Goal: Book appointment/travel/reservation

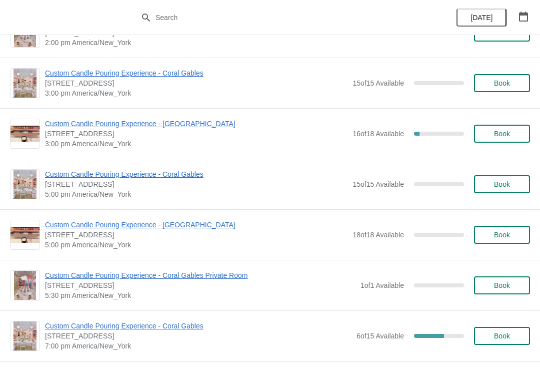
scroll to position [338, 0]
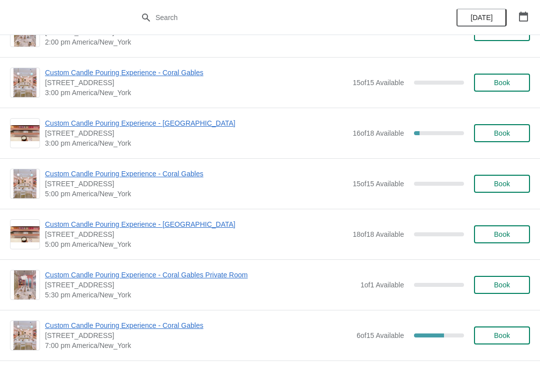
click at [501, 137] on span "Book" at bounding box center [502, 133] width 16 height 8
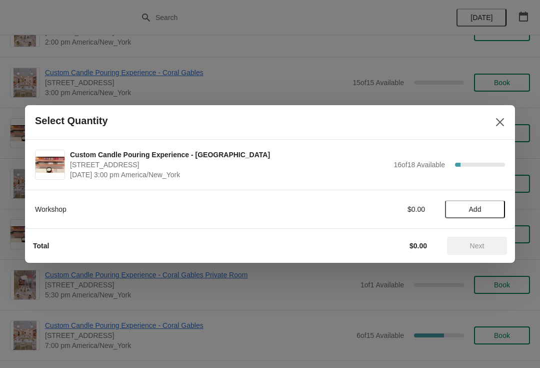
click at [472, 208] on span "Add" at bounding box center [475, 209] width 13 height 8
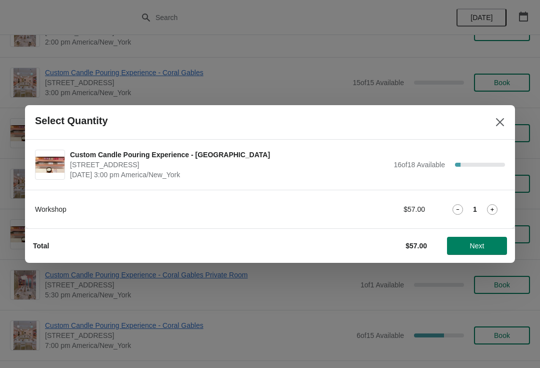
click at [481, 251] on button "Next" at bounding box center [477, 246] width 60 height 18
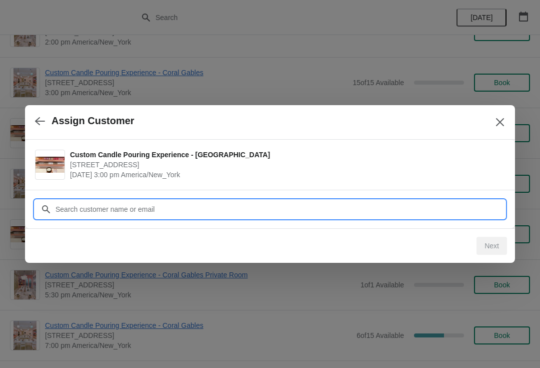
click at [246, 206] on input "Customer" at bounding box center [280, 209] width 450 height 18
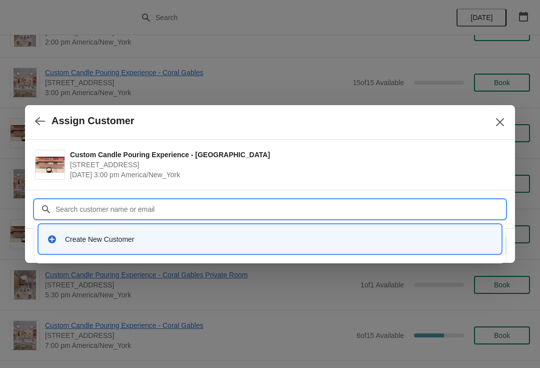
click at [111, 241] on div "Create New Customer" at bounding box center [279, 239] width 428 height 10
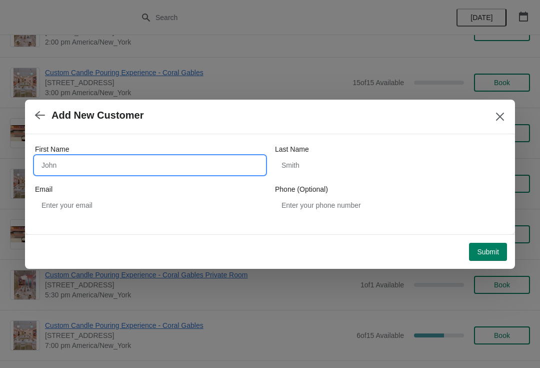
click at [208, 167] on input "First Name" at bounding box center [150, 165] width 230 height 18
type input "J"
type input "Joniesha"
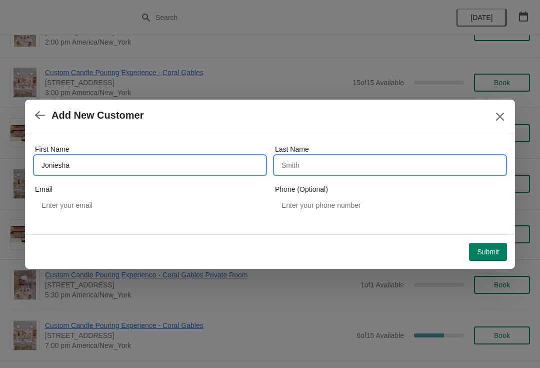
click at [313, 167] on input "Last Name" at bounding box center [390, 165] width 230 height 18
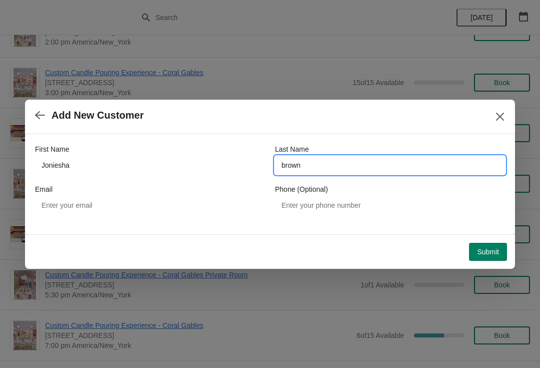
type input "brown"
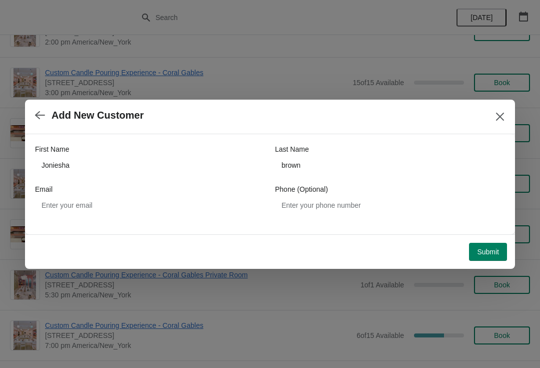
click at [493, 255] on span "Submit" at bounding box center [488, 252] width 22 height 8
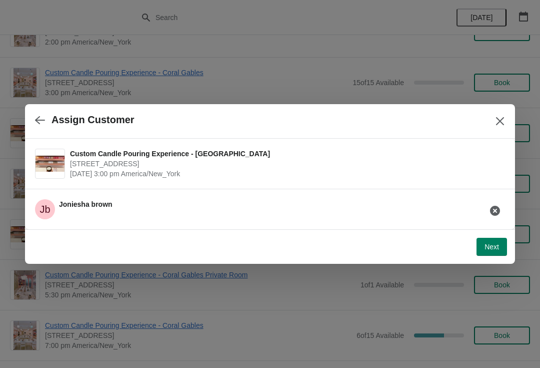
click at [498, 255] on button "Next" at bounding box center [492, 247] width 31 height 18
select select "Friend"
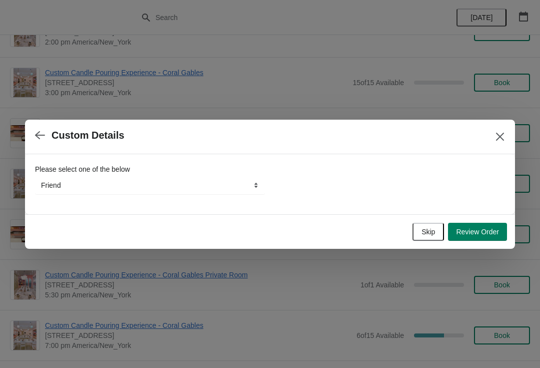
click at [482, 233] on span "Review Order" at bounding box center [477, 232] width 43 height 8
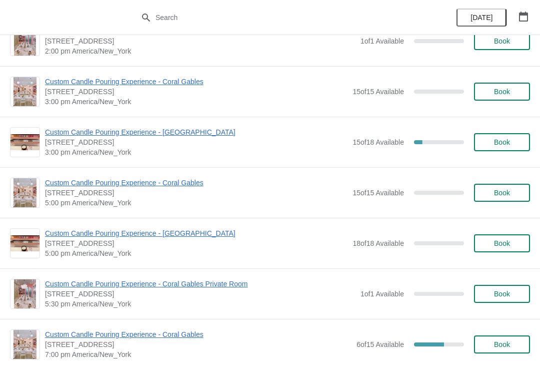
scroll to position [329, 0]
click at [502, 138] on button "Book" at bounding box center [502, 143] width 56 height 18
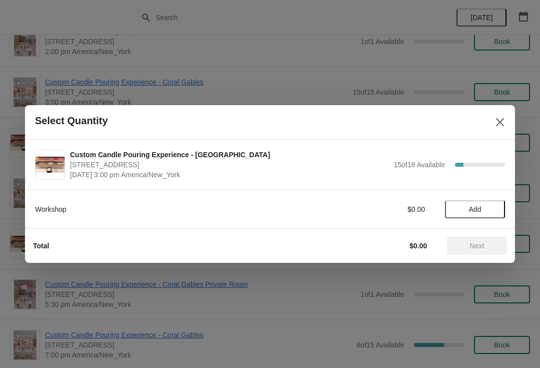
click at [479, 204] on button "Add" at bounding box center [475, 209] width 60 height 18
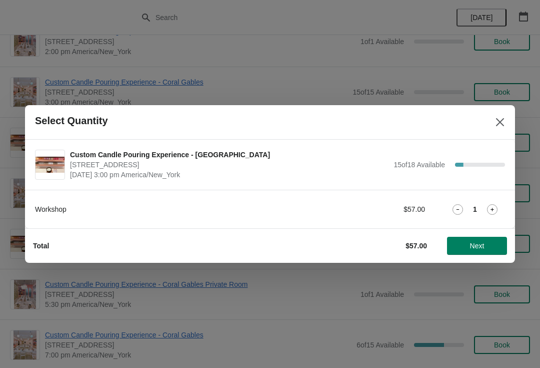
click at [495, 210] on icon at bounding box center [492, 209] width 11 height 11
click at [474, 249] on span "Next" at bounding box center [477, 246] width 15 height 8
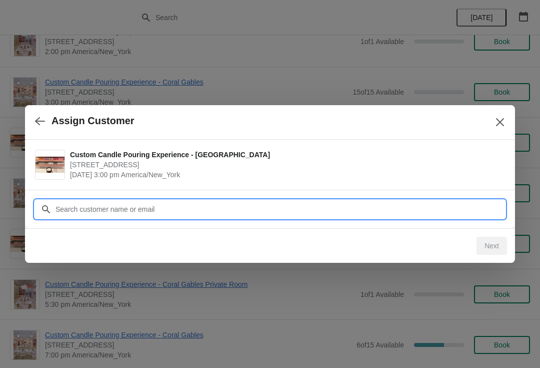
click at [451, 211] on input "Customer" at bounding box center [280, 209] width 450 height 18
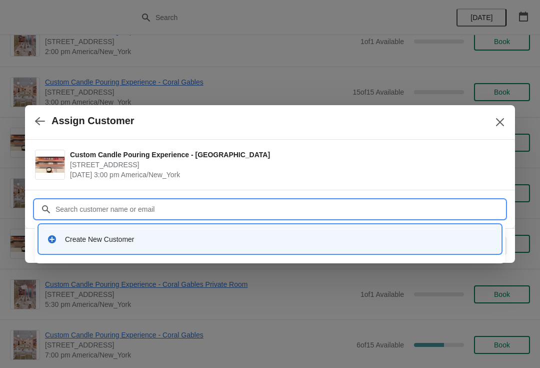
click at [118, 246] on div "Create New Customer" at bounding box center [270, 239] width 454 height 21
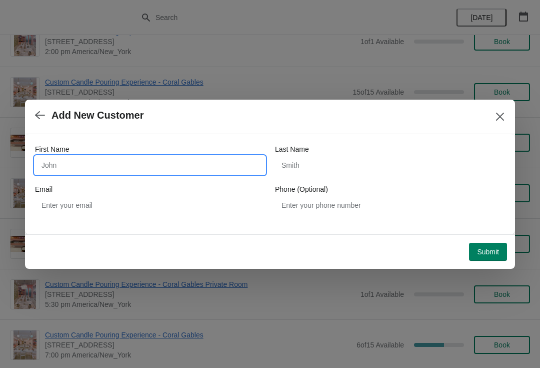
click at [222, 168] on input "First Name" at bounding box center [150, 165] width 230 height 18
type input "Moneya"
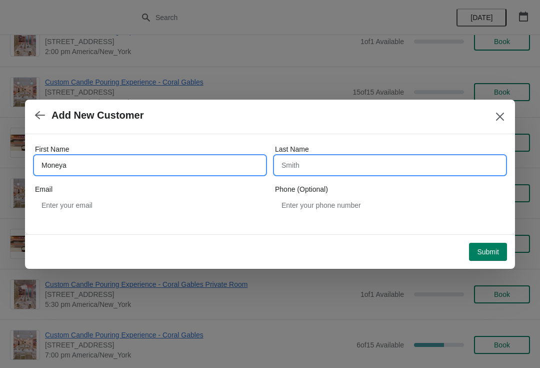
click at [325, 166] on input "Last Name" at bounding box center [390, 165] width 230 height 18
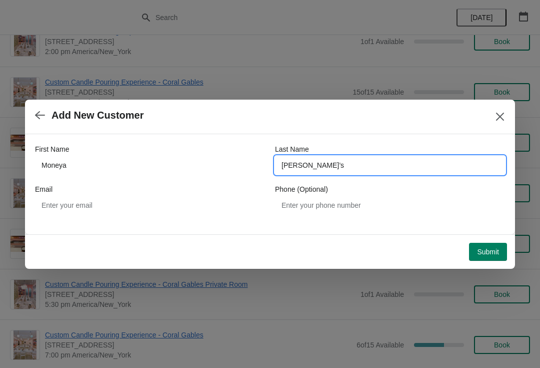
type input "[PERSON_NAME]’s"
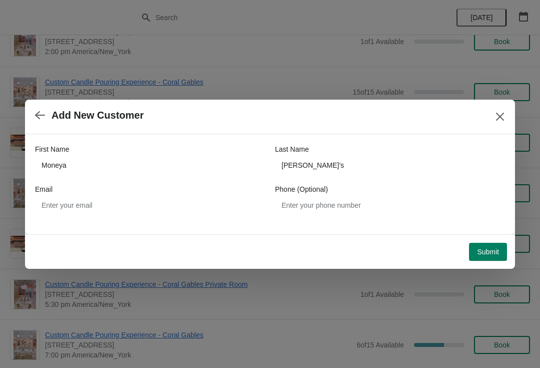
click at [488, 255] on span "Submit" at bounding box center [488, 252] width 22 height 8
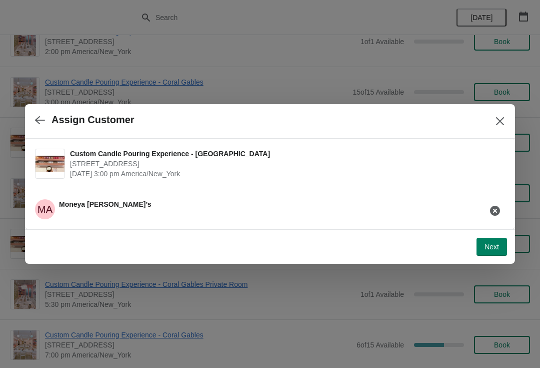
click at [492, 243] on span "Next" at bounding box center [492, 247] width 15 height 8
select select "Friend"
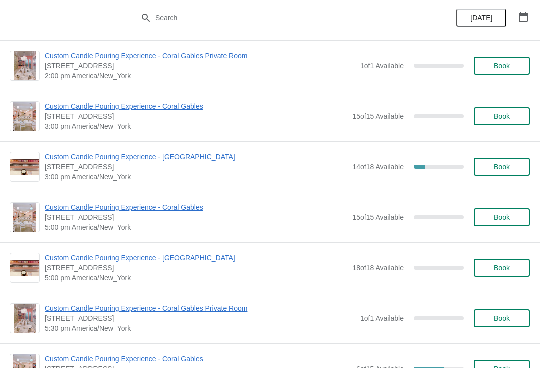
scroll to position [277, 0]
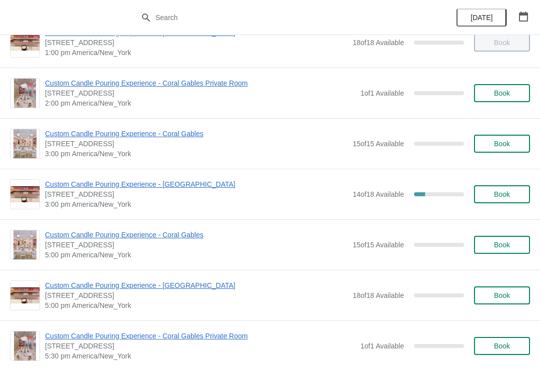
click at [510, 197] on span "Book" at bounding box center [502, 194] width 16 height 8
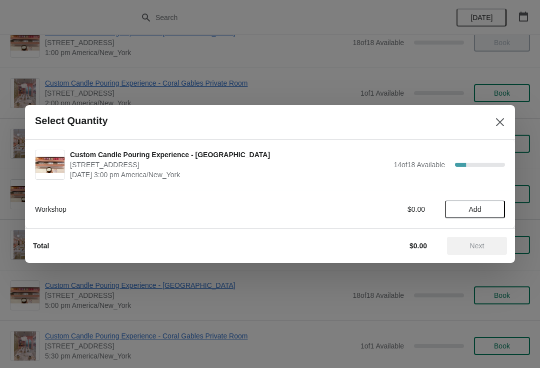
click at [468, 213] on span "Add" at bounding box center [475, 209] width 42 height 8
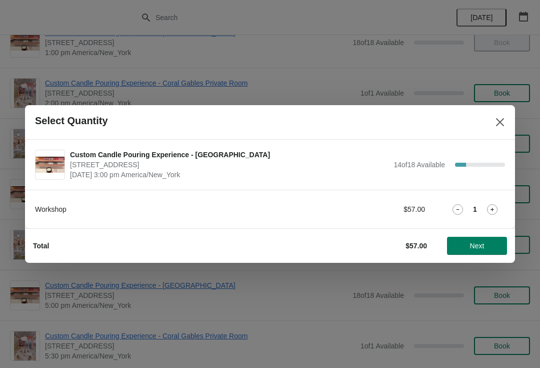
click at [481, 251] on button "Next" at bounding box center [477, 246] width 60 height 18
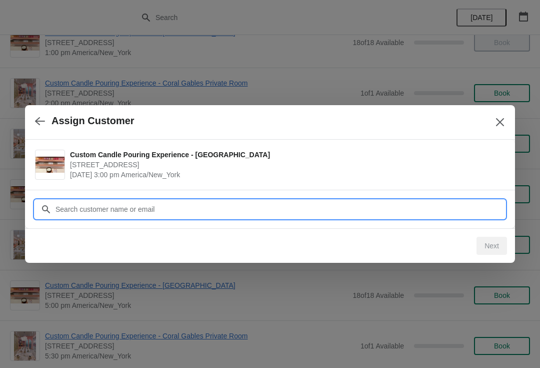
click at [237, 203] on input "Customer" at bounding box center [280, 209] width 450 height 18
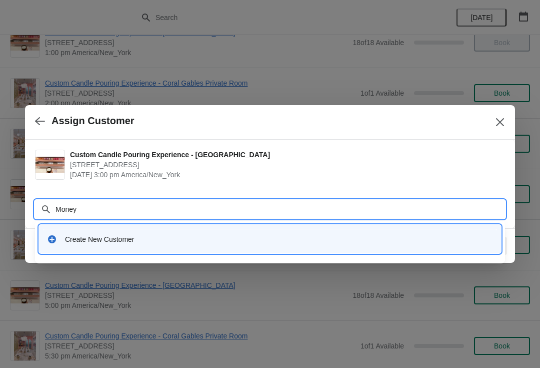
type input "Moneya"
click at [105, 237] on div "Create New Customer" at bounding box center [279, 239] width 428 height 10
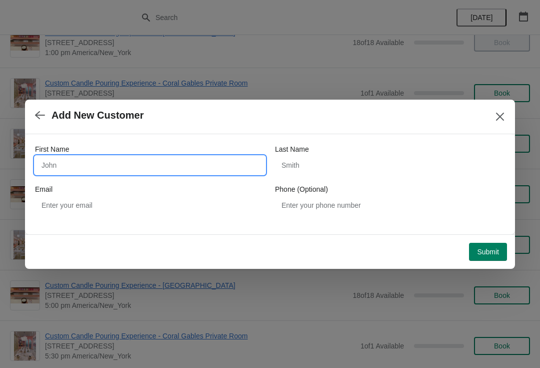
click at [213, 167] on input "First Name" at bounding box center [150, 165] width 230 height 18
type input "Moneya"
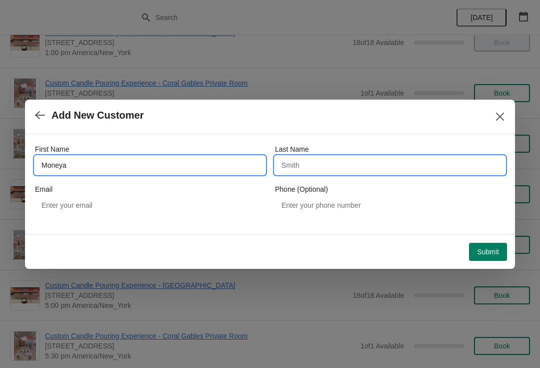
click at [315, 166] on input "Last Name" at bounding box center [390, 165] width 230 height 18
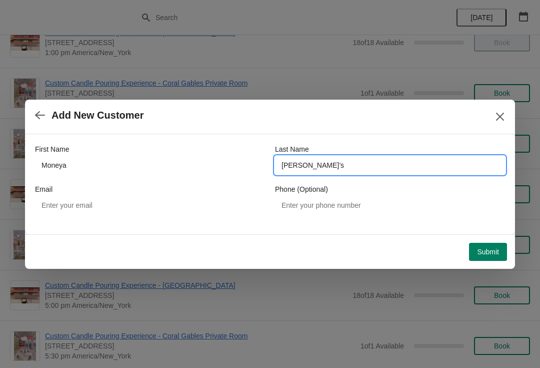
type input "[PERSON_NAME]’s"
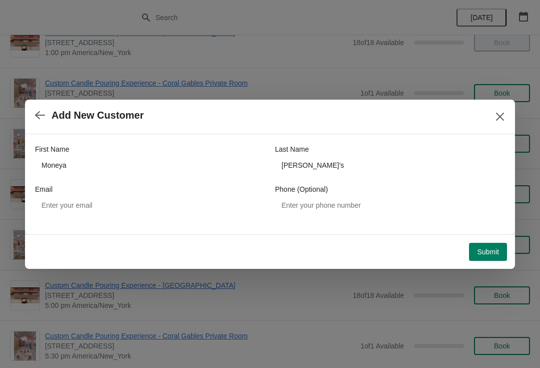
click at [485, 255] on span "Submit" at bounding box center [488, 252] width 22 height 8
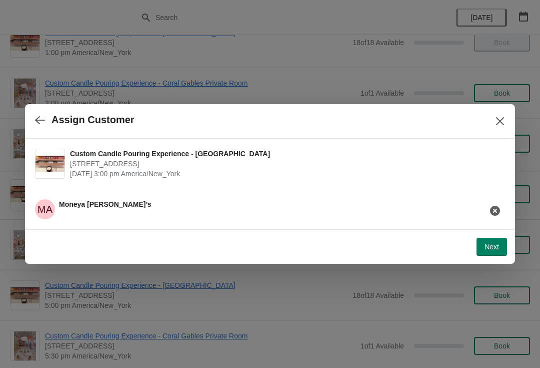
click at [496, 247] on span "Next" at bounding box center [492, 247] width 15 height 8
select select "Friend"
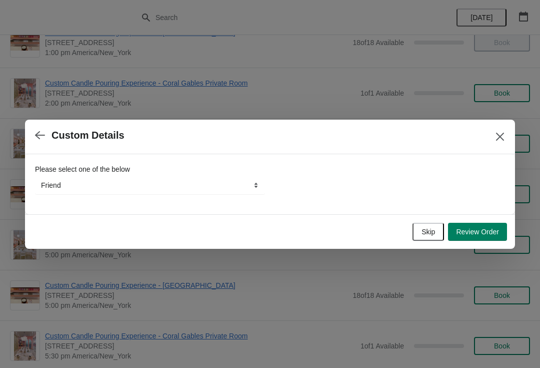
click at [477, 234] on span "Review Order" at bounding box center [477, 232] width 43 height 8
